Goal: Information Seeking & Learning: Understand process/instructions

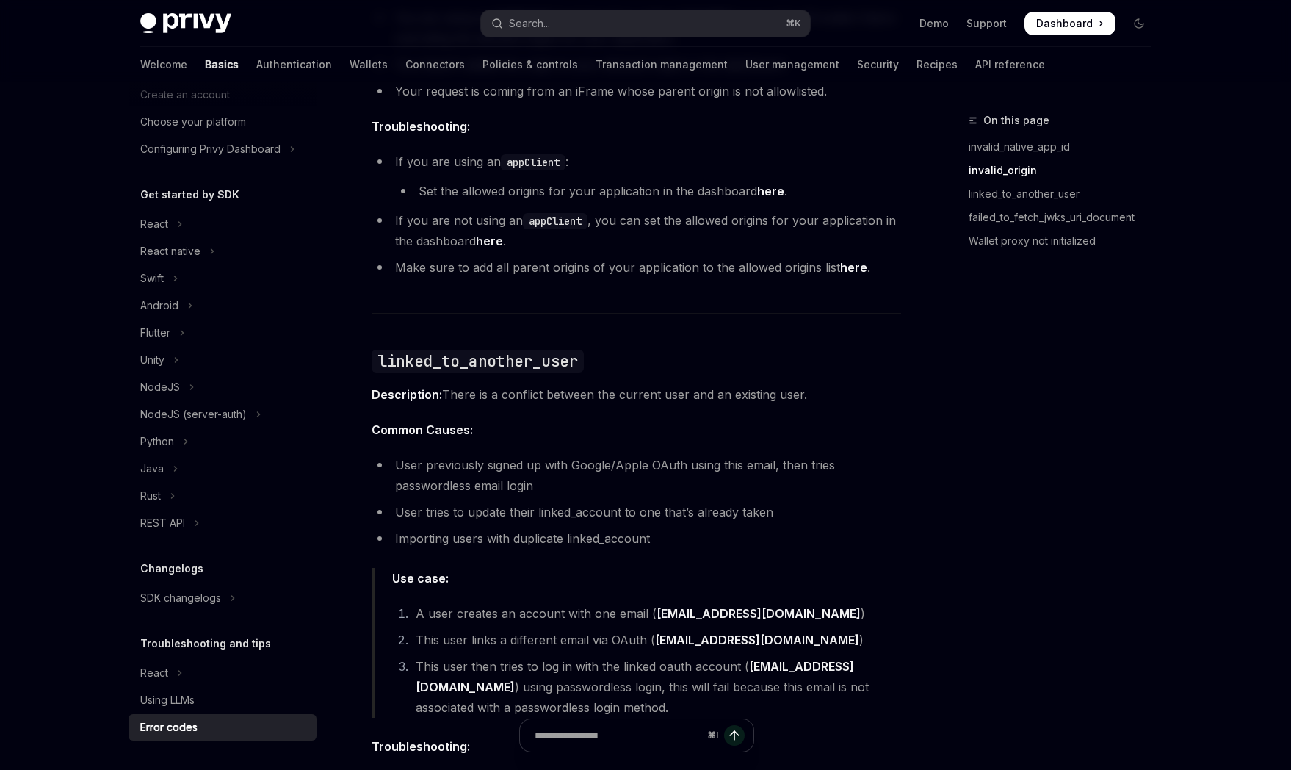
scroll to position [632, 0]
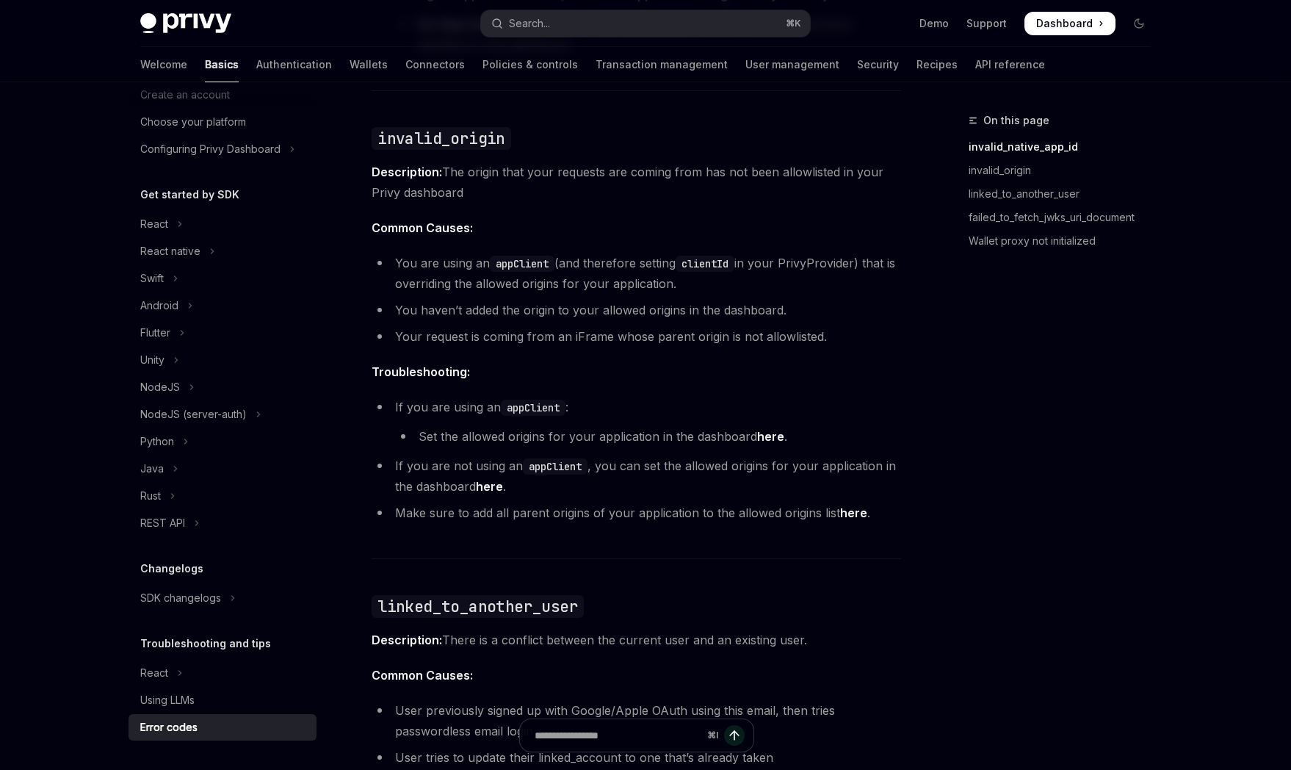
click at [516, 303] on li "You haven’t added the origin to your allowed origins in the dashboard." at bounding box center [637, 310] width 530 height 21
click at [527, 264] on code "appClient" at bounding box center [522, 264] width 65 height 16
click at [704, 265] on code "clientId" at bounding box center [705, 264] width 59 height 16
click at [721, 306] on li "You haven’t added the origin to your allowed origins in the dashboard." at bounding box center [637, 310] width 530 height 21
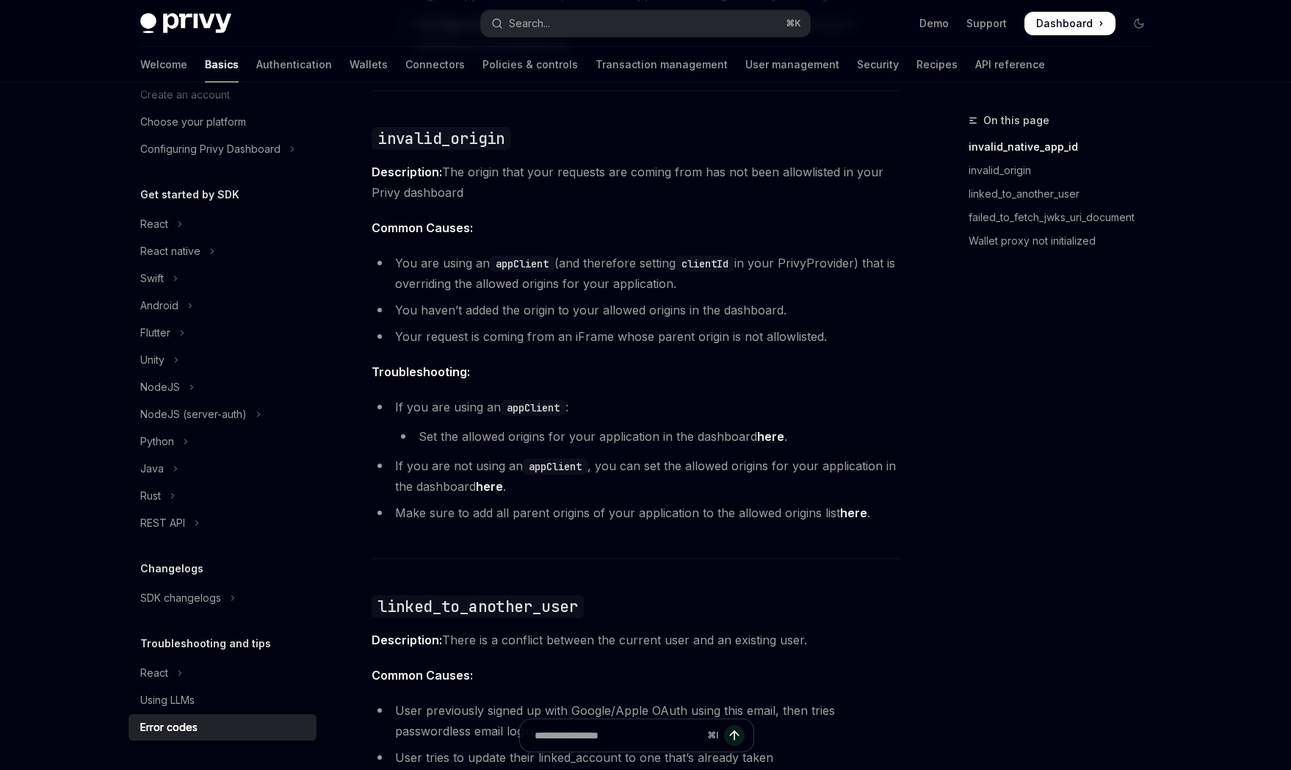
click at [698, 276] on li "You are using an appClient (and therefore setting clientId in your PrivyProvide…" at bounding box center [637, 273] width 530 height 41
click at [1003, 173] on link "invalid_origin" at bounding box center [1066, 171] width 194 height 24
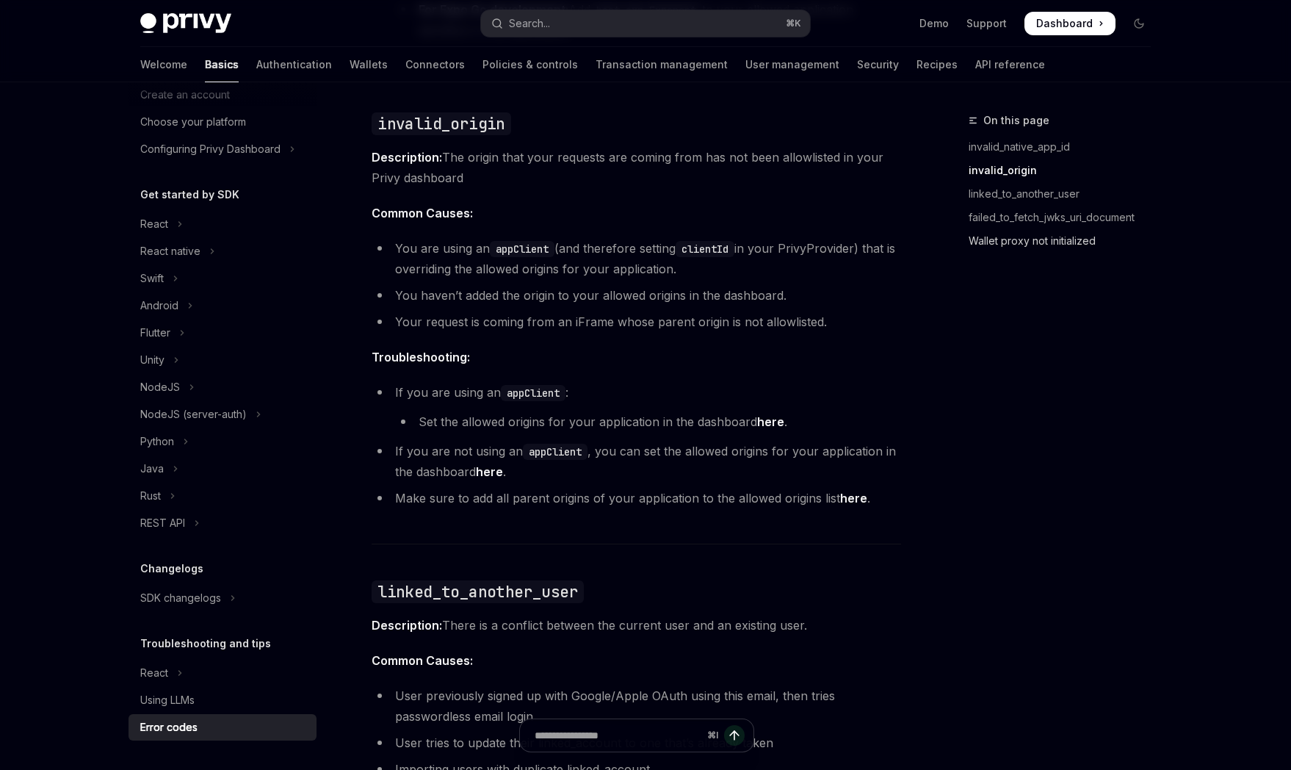
click at [1003, 240] on link "Wallet proxy not initialized" at bounding box center [1066, 241] width 194 height 24
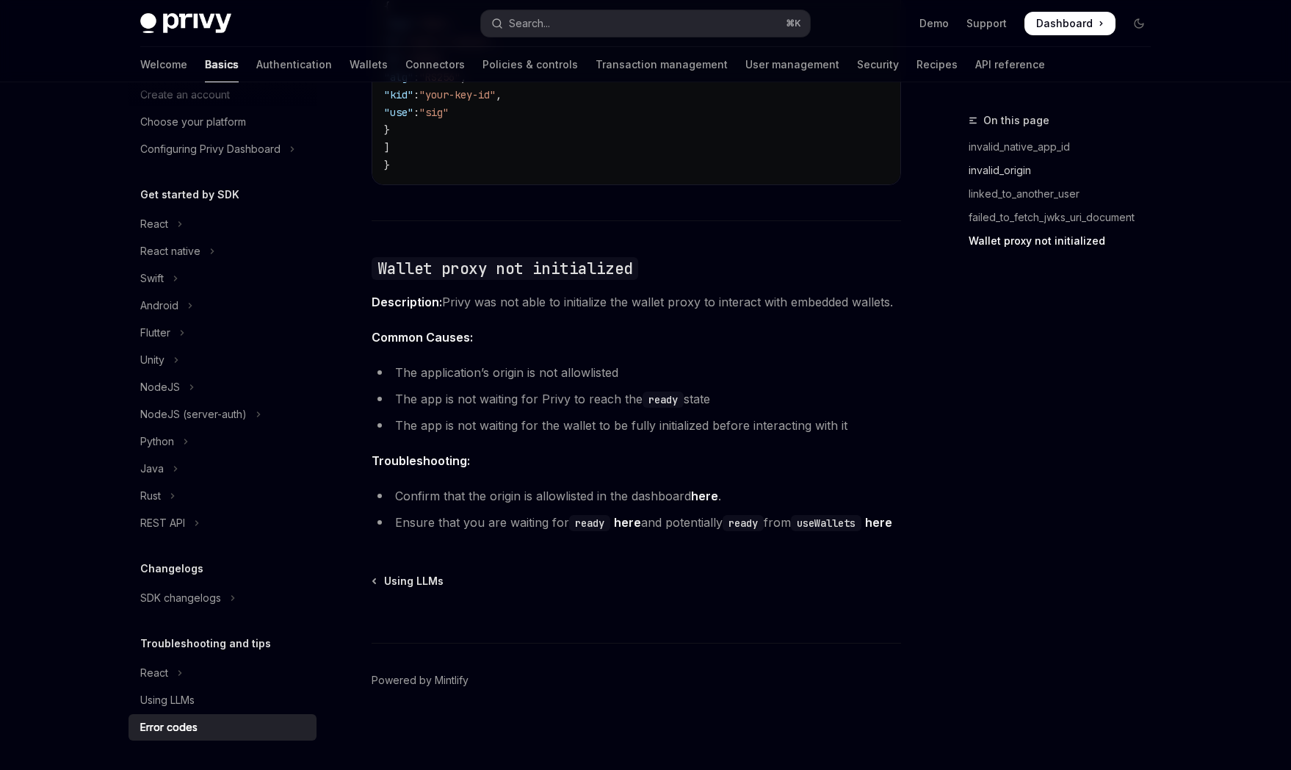
click at [986, 170] on link "invalid_origin" at bounding box center [1066, 171] width 194 height 24
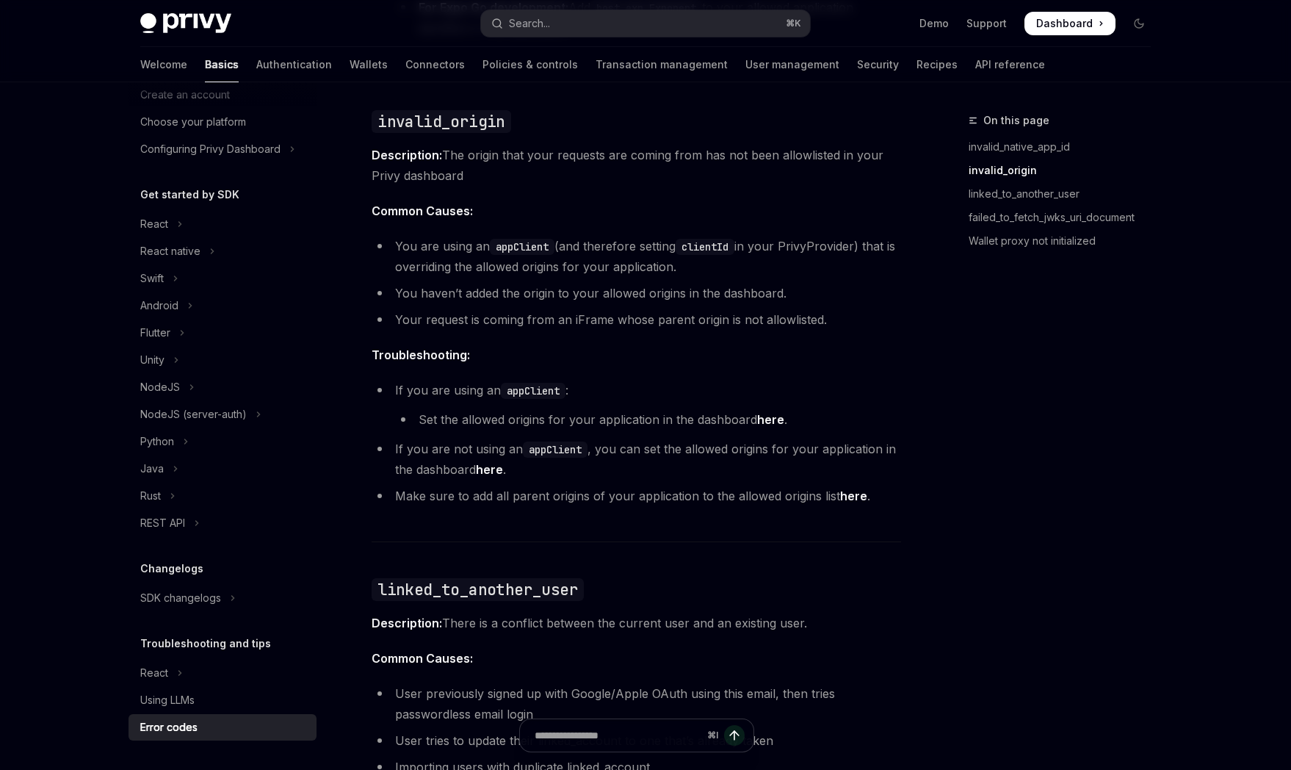
scroll to position [647, 0]
